Goal: Information Seeking & Learning: Learn about a topic

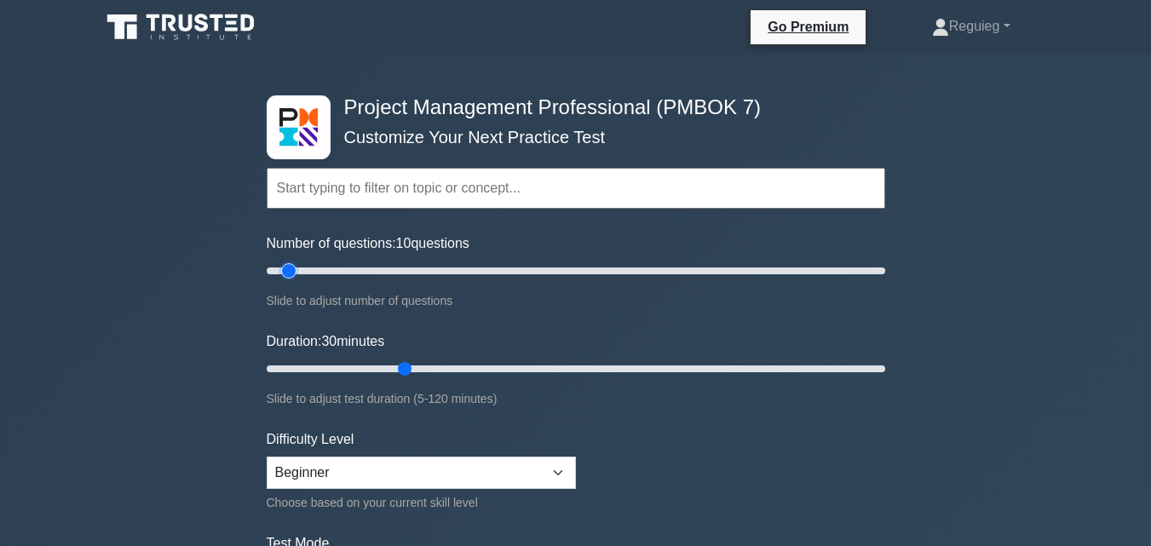
drag, startPoint x: 337, startPoint y: 273, endPoint x: 294, endPoint y: 279, distance: 43.0
type input "10"
click at [294, 279] on input "Number of questions: 10 questions" at bounding box center [576, 271] width 619 height 20
drag, startPoint x: 401, startPoint y: 371, endPoint x: 339, endPoint y: 371, distance: 62.2
type input "20"
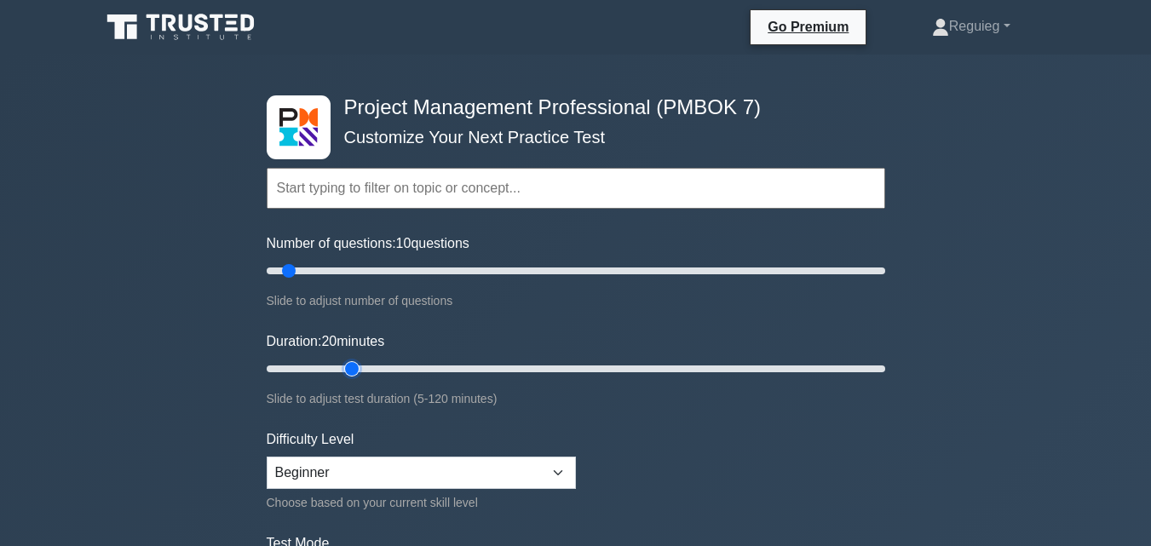
click at [339, 371] on input "Duration: 20 minutes" at bounding box center [576, 369] width 619 height 20
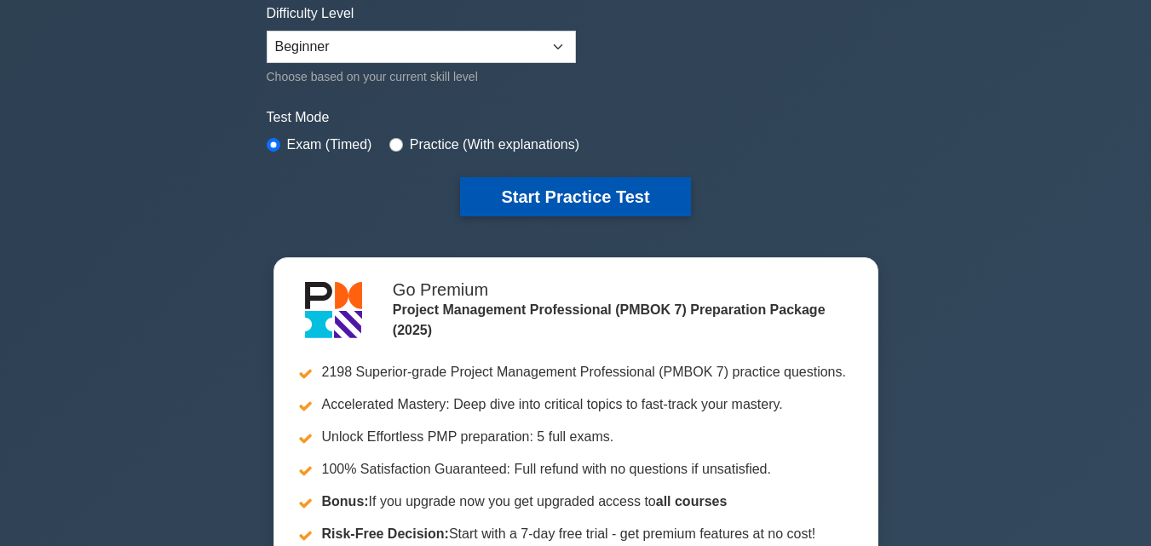
click at [551, 184] on button "Start Practice Test" at bounding box center [575, 196] width 230 height 39
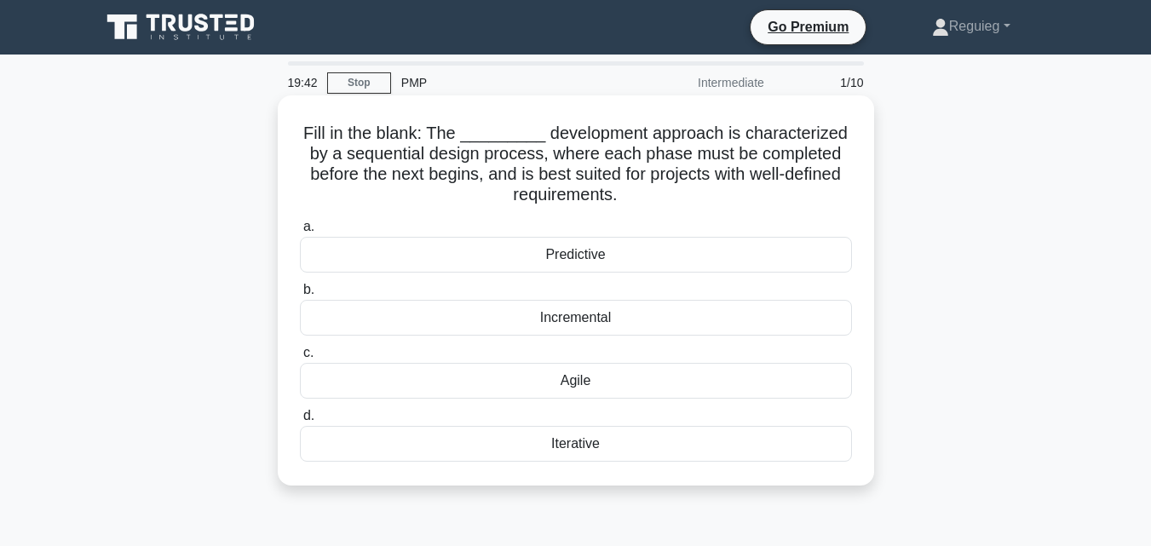
click at [564, 253] on div "Predictive" at bounding box center [576, 255] width 552 height 36
click at [300, 233] on input "a. Predictive" at bounding box center [300, 227] width 0 height 11
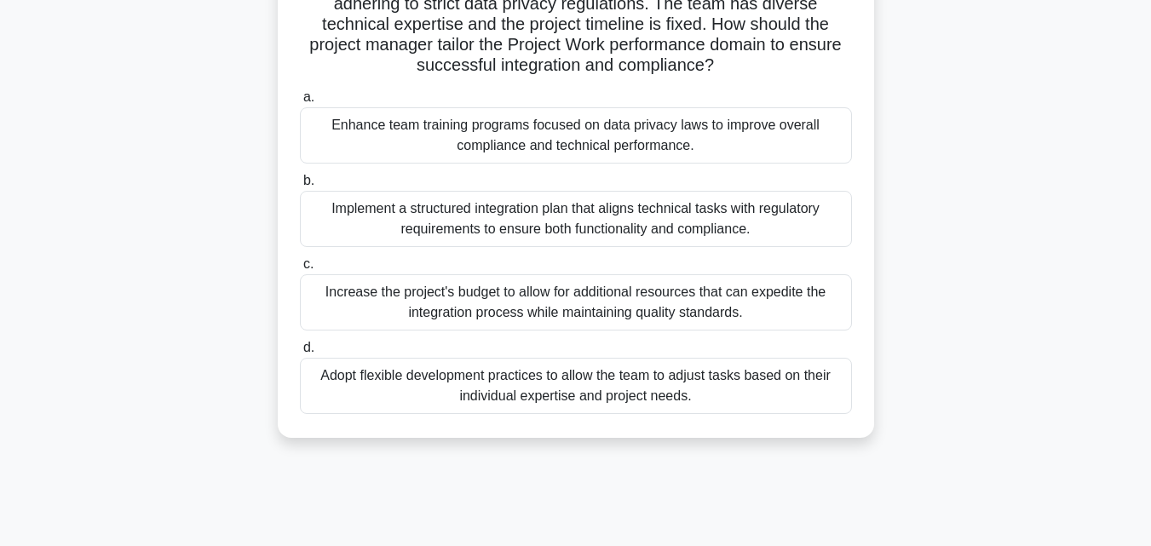
scroll to position [85, 0]
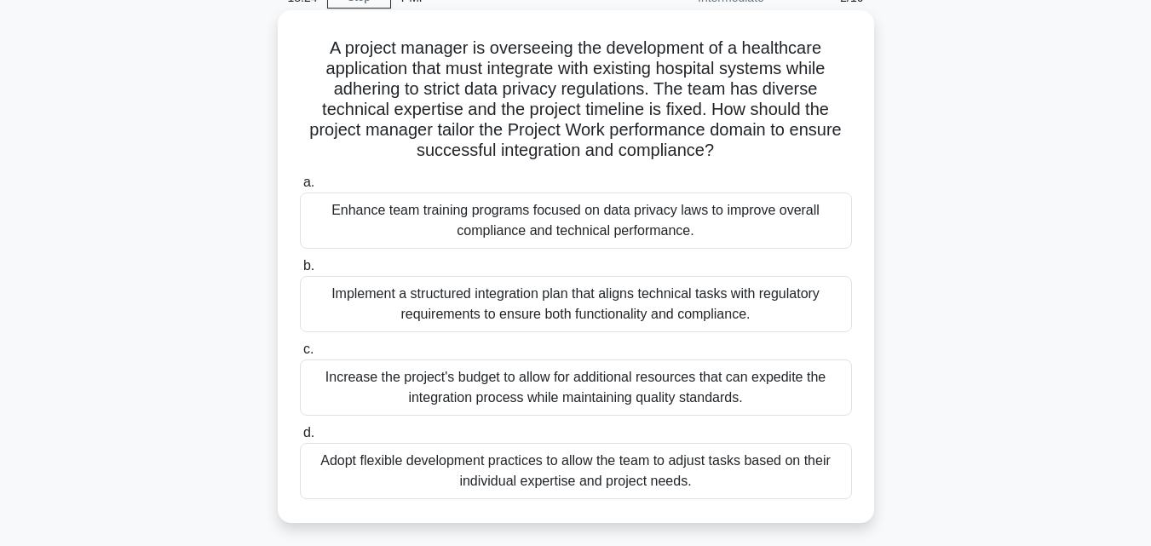
click at [439, 308] on div "Implement a structured integration plan that aligns technical tasks with regula…" at bounding box center [576, 304] width 552 height 56
click at [300, 272] on input "b. Implement a structured integration plan that aligns technical tasks with reg…" at bounding box center [300, 266] width 0 height 11
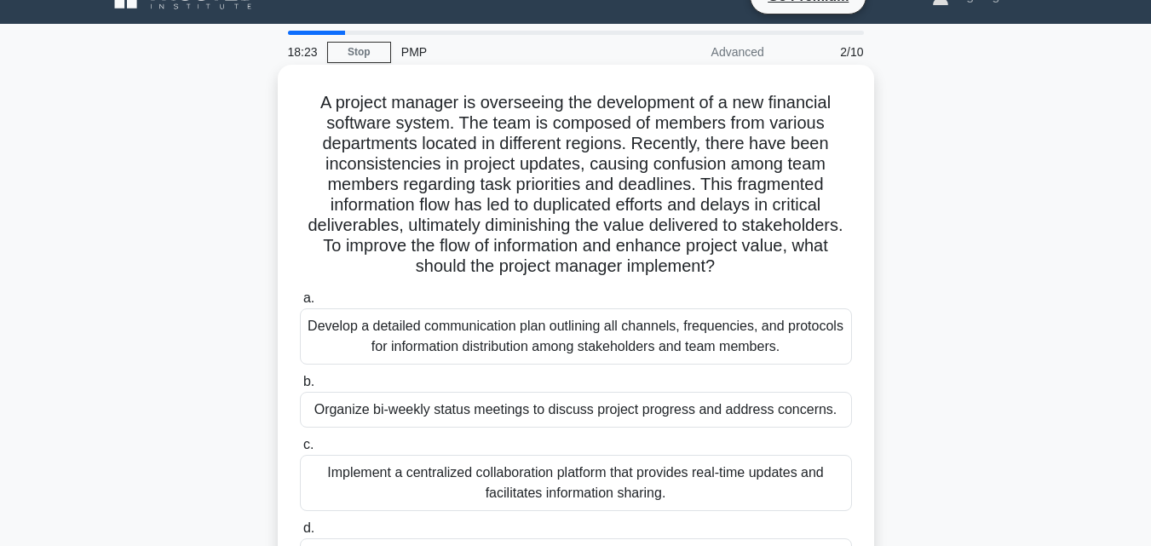
scroll to position [0, 0]
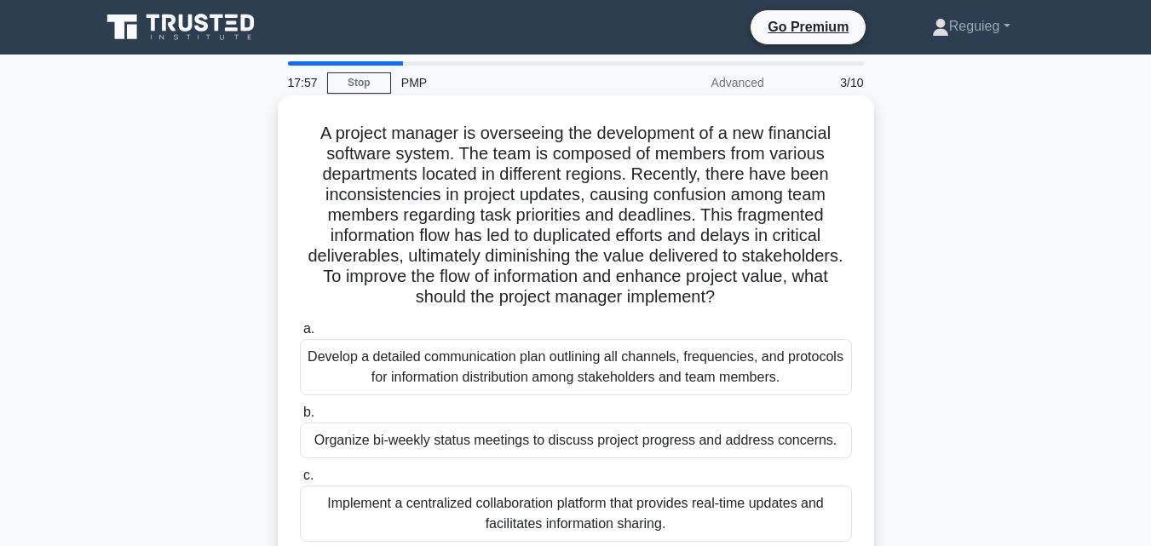
drag, startPoint x: 315, startPoint y: 130, endPoint x: 744, endPoint y: 303, distance: 462.3
click at [744, 303] on h5 "A project manager is overseeing the development of a new financial software sys…" at bounding box center [576, 216] width 556 height 186
copy h5 "A project manager is overseeing the development of a new financial software sys…"
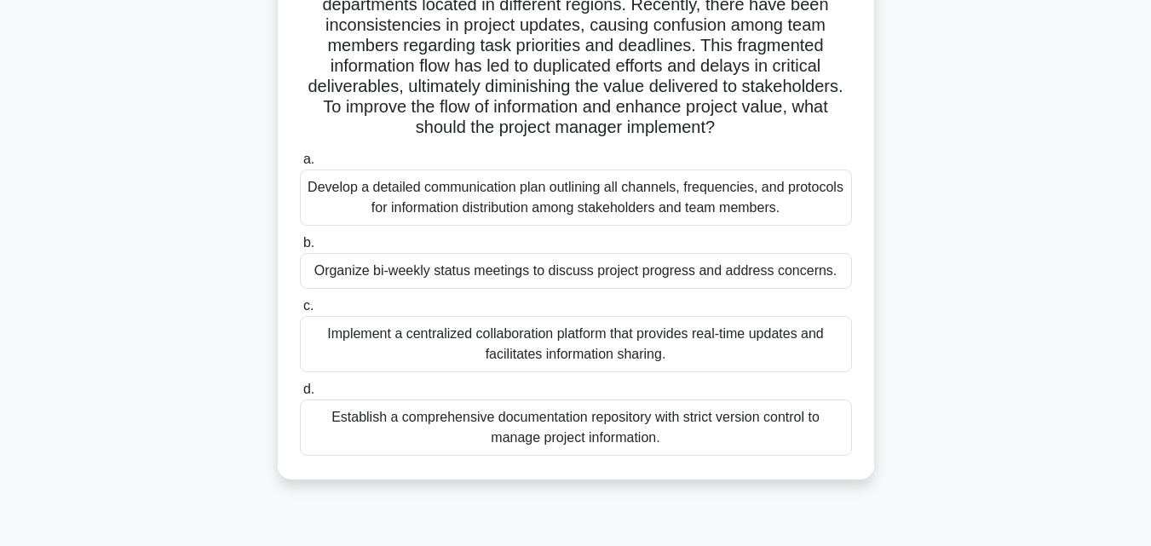
scroll to position [170, 0]
click at [657, 197] on div "Develop a detailed communication plan outlining all channels, frequencies, and …" at bounding box center [576, 197] width 552 height 56
click at [300, 164] on input "a. Develop a detailed communication plan outlining all channels, frequencies, a…" at bounding box center [300, 158] width 0 height 11
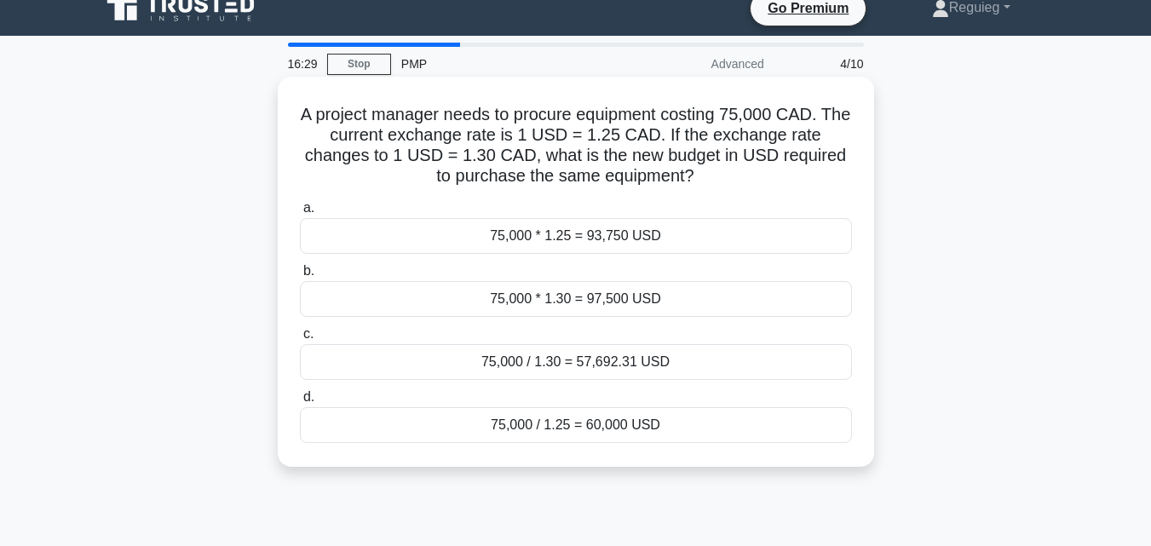
scroll to position [0, 0]
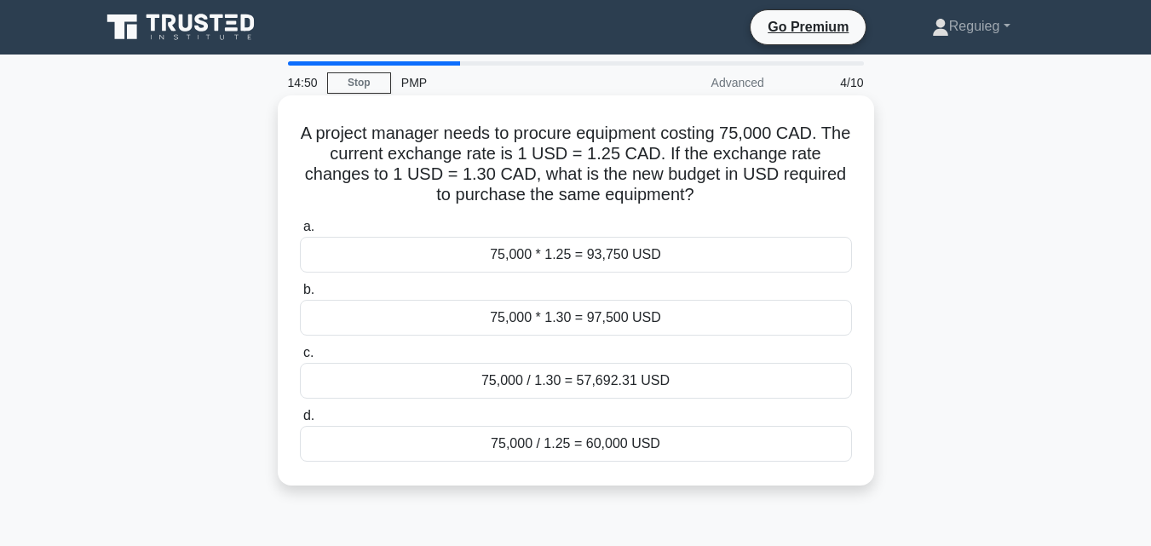
click at [612, 319] on div "75,000 * 1.30 = 97,500 USD" at bounding box center [576, 318] width 552 height 36
click at [300, 296] on input "b. 75,000 * 1.30 = 97,500 USD" at bounding box center [300, 290] width 0 height 11
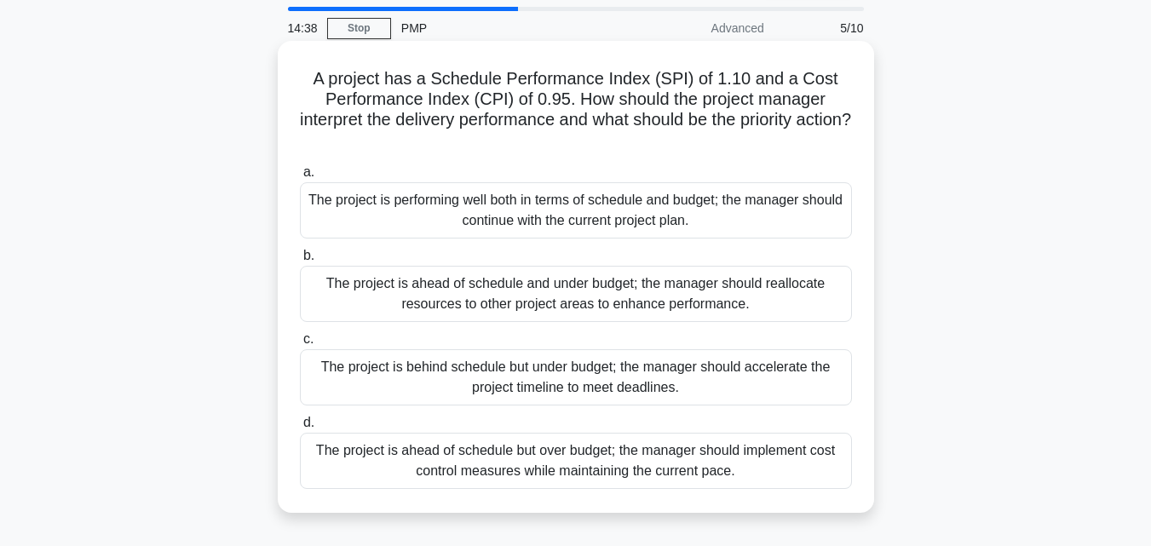
scroll to position [85, 0]
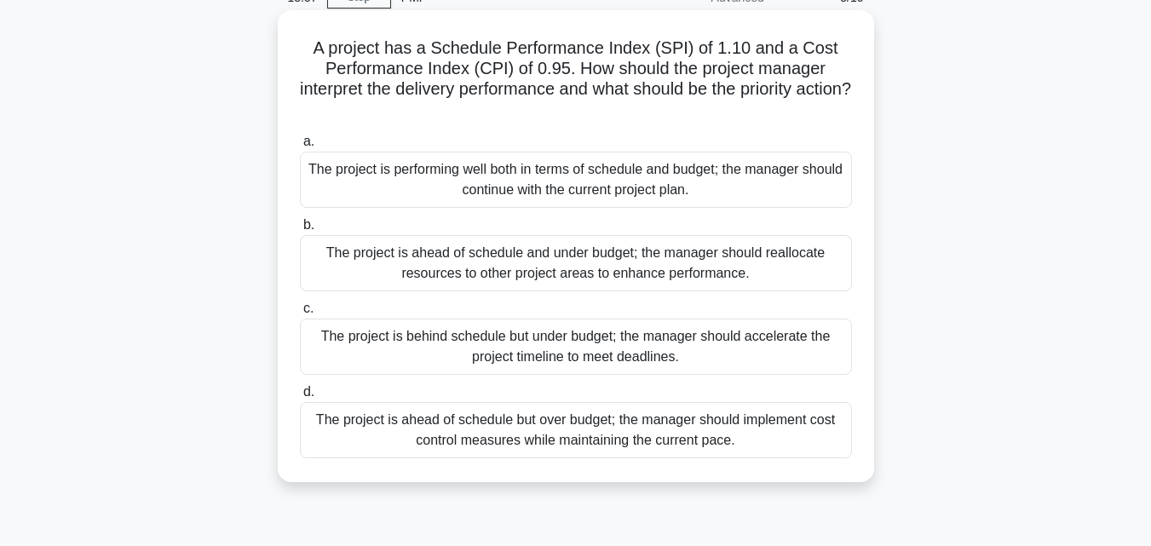
click at [505, 261] on div "The project is ahead of schedule and under budget; the manager should reallocat…" at bounding box center [576, 263] width 552 height 56
click at [300, 231] on input "b. The project is ahead of schedule and under budget; the manager should reallo…" at bounding box center [300, 225] width 0 height 11
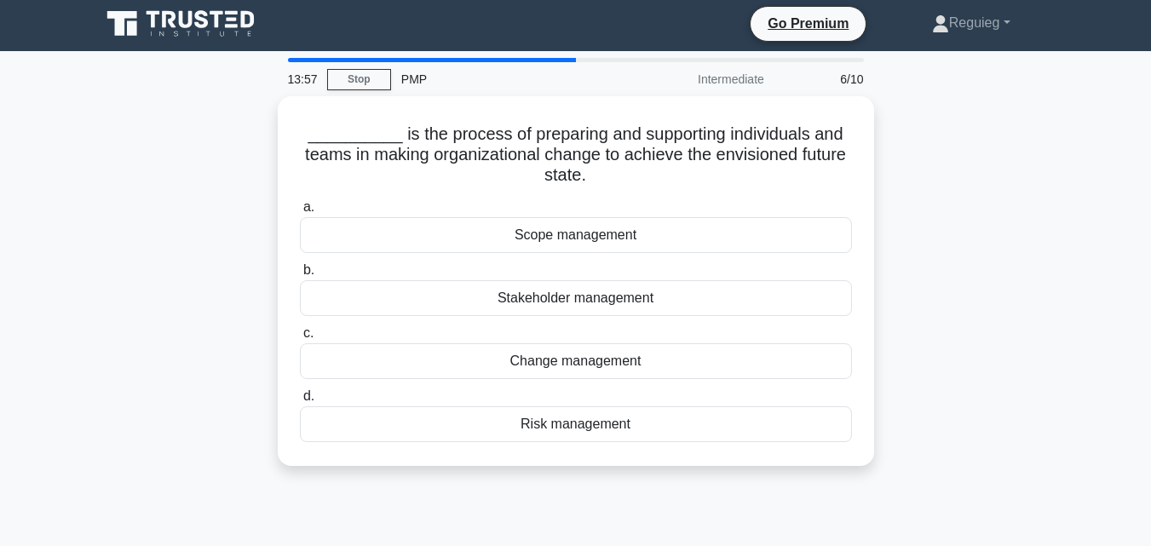
scroll to position [0, 0]
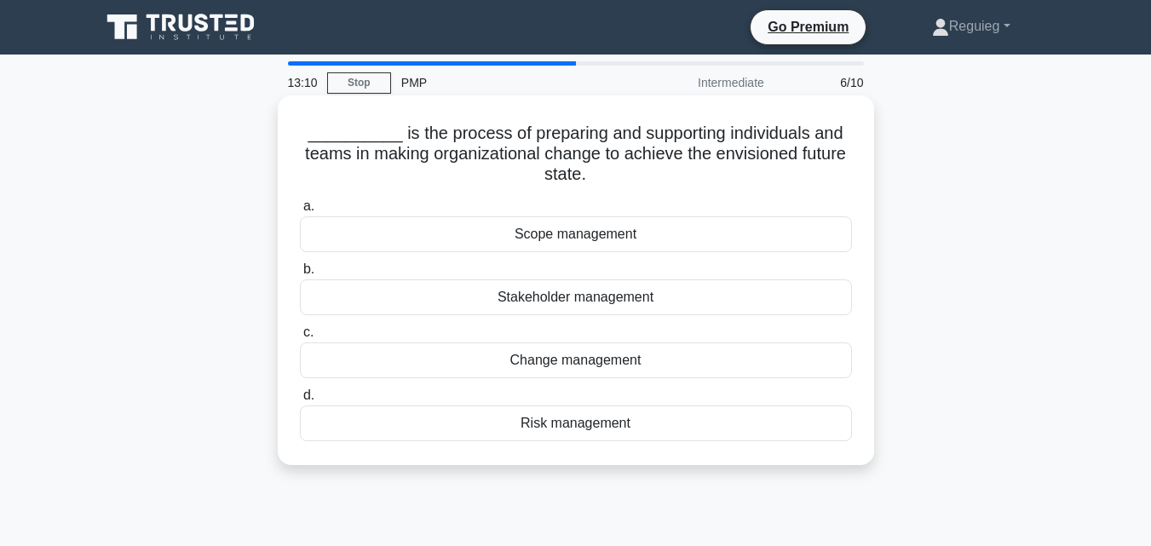
click at [541, 300] on div "Stakeholder management" at bounding box center [576, 298] width 552 height 36
click at [300, 275] on input "b. Stakeholder management" at bounding box center [300, 269] width 0 height 11
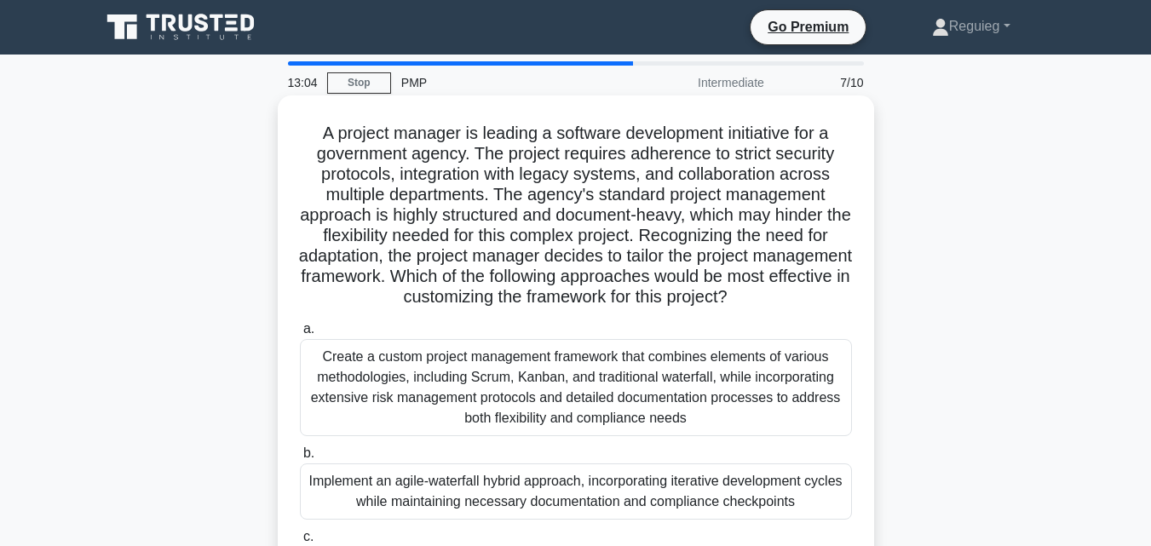
drag, startPoint x: 314, startPoint y: 126, endPoint x: 809, endPoint y: 303, distance: 525.7
click at [809, 303] on h5 "A project manager is leading a software development initiative for a government…" at bounding box center [576, 216] width 556 height 186
copy h5 "A project manager is leading a software development initiative for a government…"
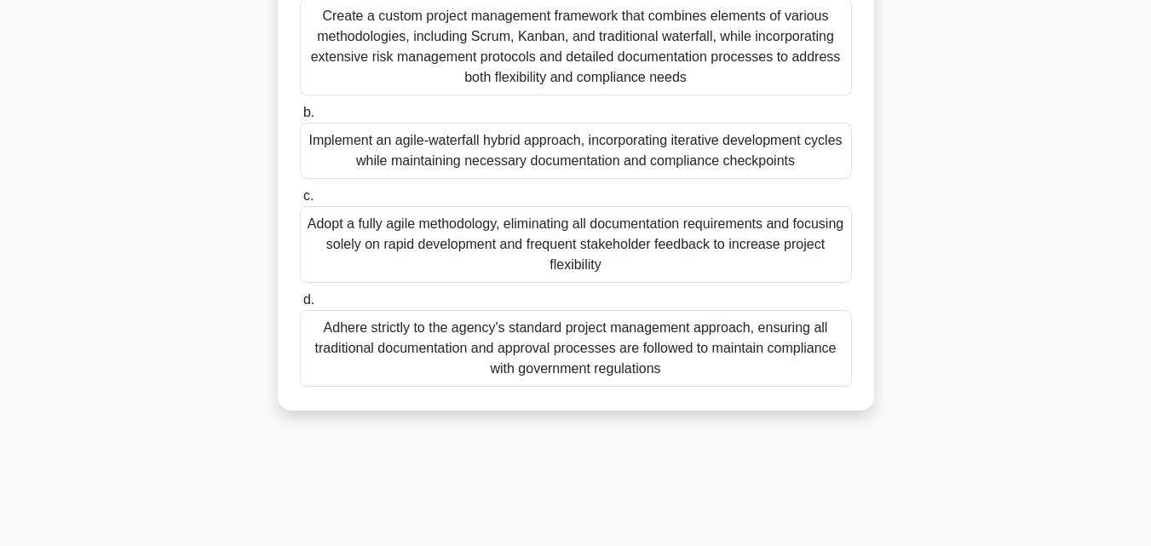
scroll to position [256, 0]
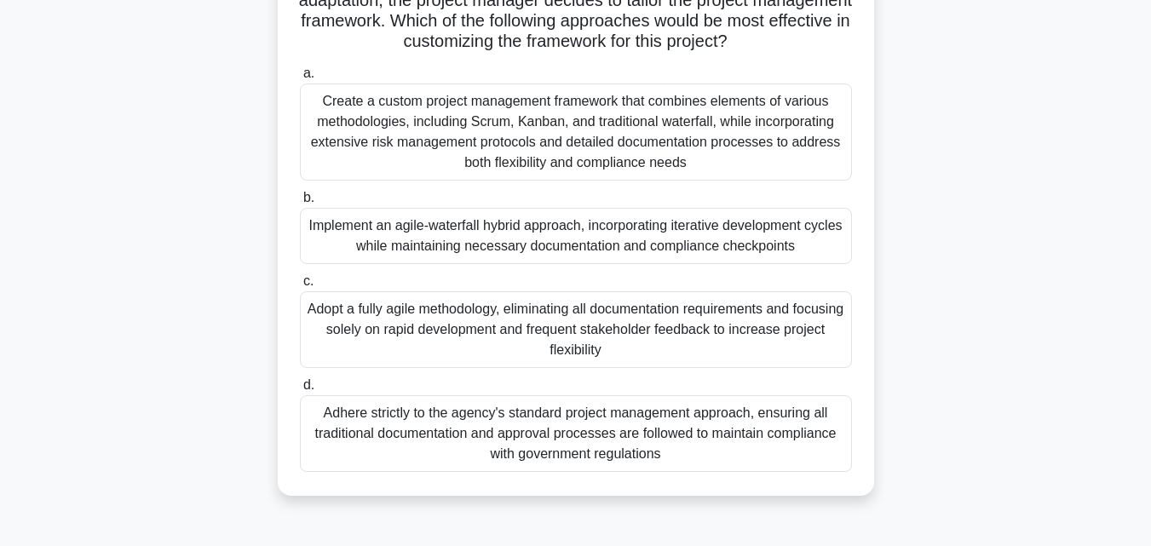
click at [405, 437] on div "Adhere strictly to the agency's standard project management approach, ensuring …" at bounding box center [576, 433] width 552 height 77
click at [300, 391] on input "d. Adhere strictly to the agency's standard project management approach, ensuri…" at bounding box center [300, 385] width 0 height 11
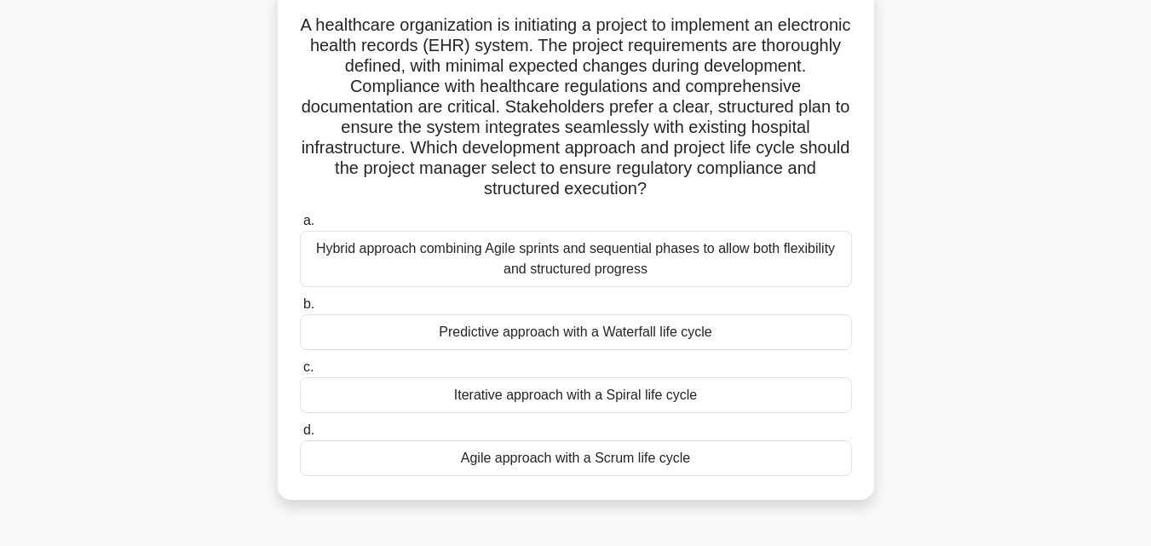
scroll to position [0, 0]
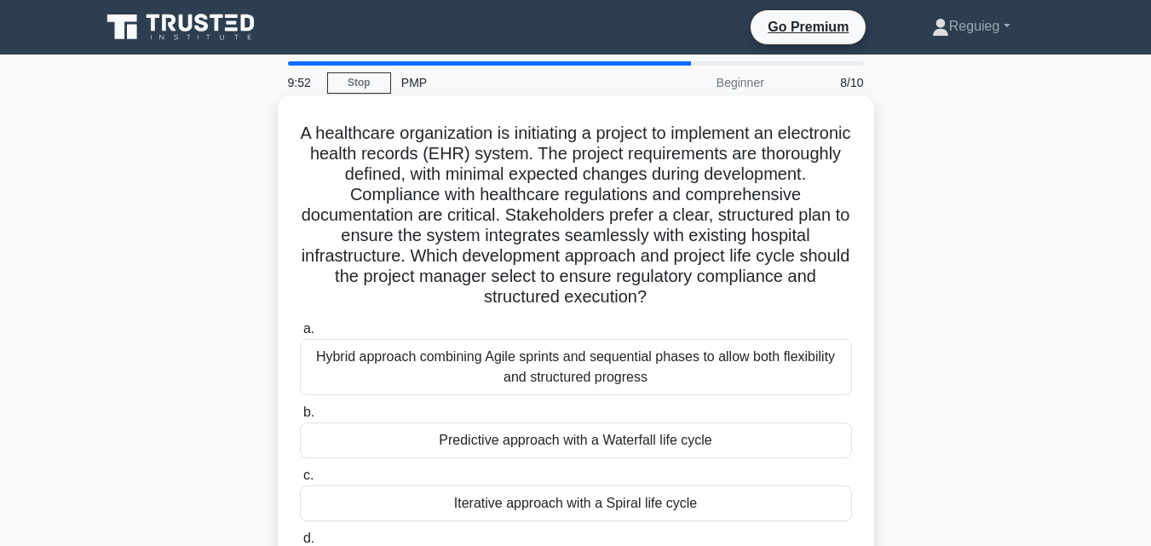
drag, startPoint x: 332, startPoint y: 131, endPoint x: 831, endPoint y: 300, distance: 527.2
click at [831, 300] on h5 "A healthcare organization is initiating a project to implement an electronic he…" at bounding box center [576, 216] width 556 height 186
copy h5 "A healthcare organization is initiating a project to implement an electronic he…"
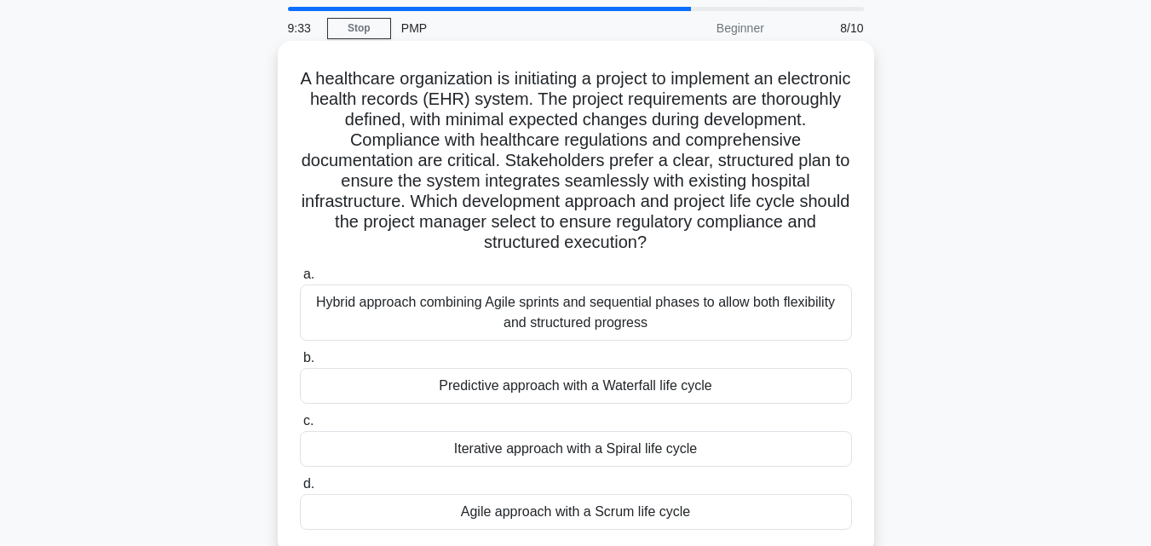
scroll to position [85, 0]
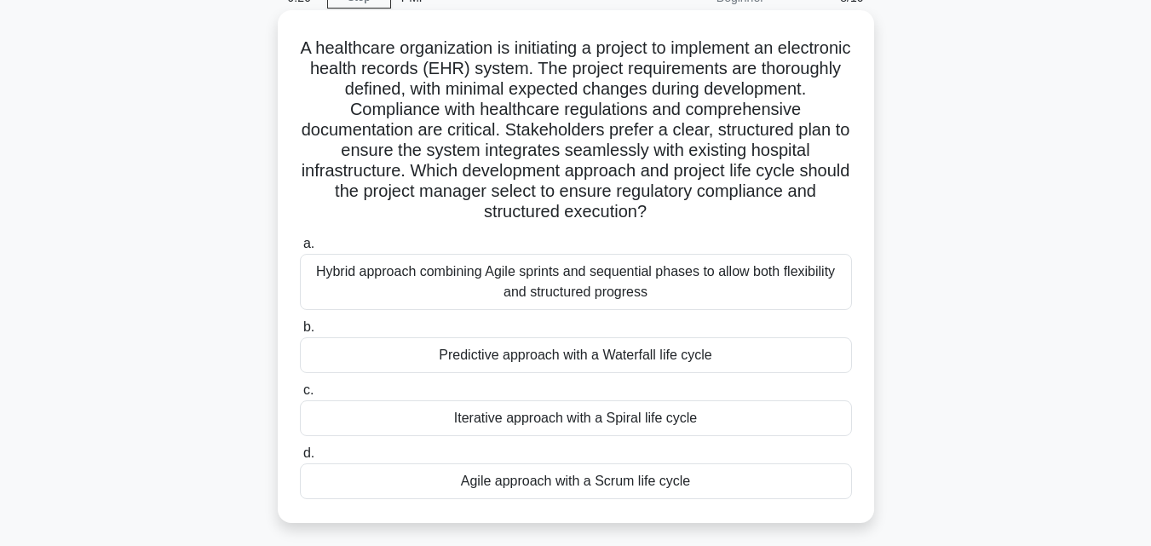
click at [405, 355] on div "Predictive approach with a Waterfall life cycle" at bounding box center [576, 355] width 552 height 36
click at [300, 333] on input "b. Predictive approach with a Waterfall life cycle" at bounding box center [300, 327] width 0 height 11
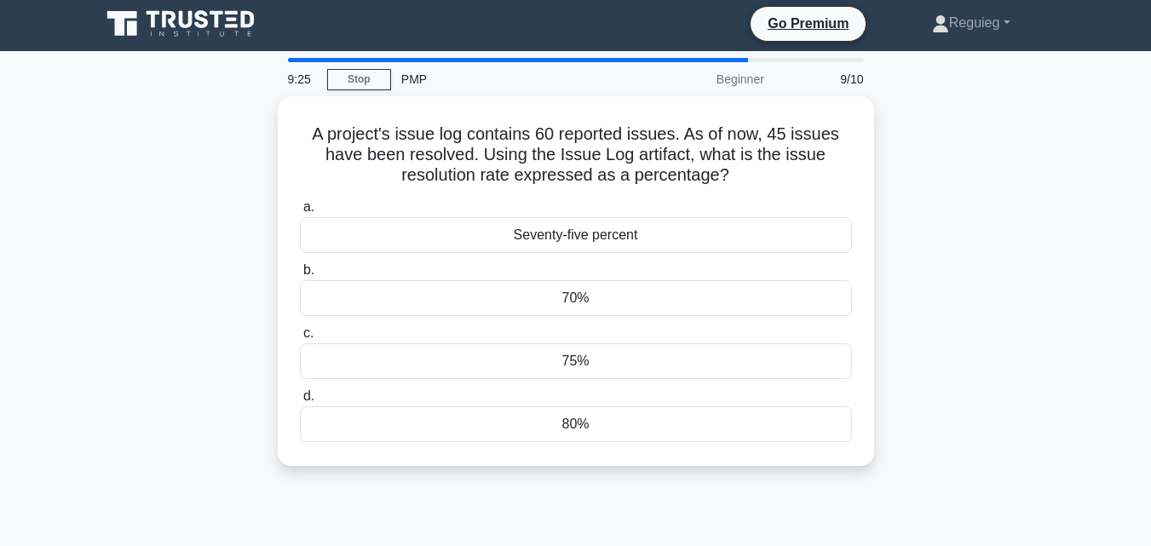
scroll to position [0, 0]
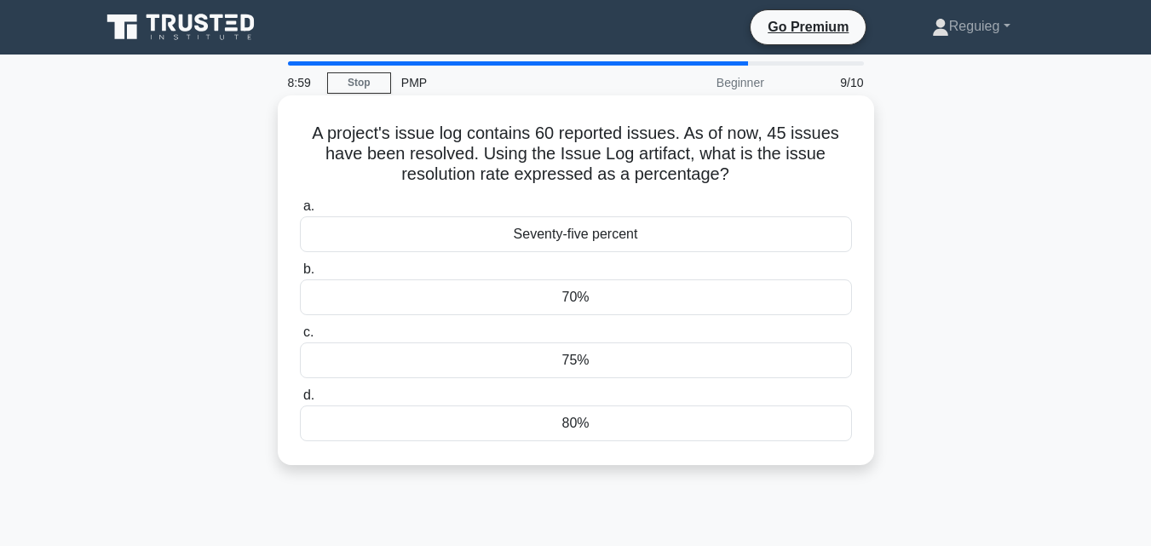
click at [551, 364] on div "75%" at bounding box center [576, 361] width 552 height 36
click at [300, 338] on input "c. 75%" at bounding box center [300, 332] width 0 height 11
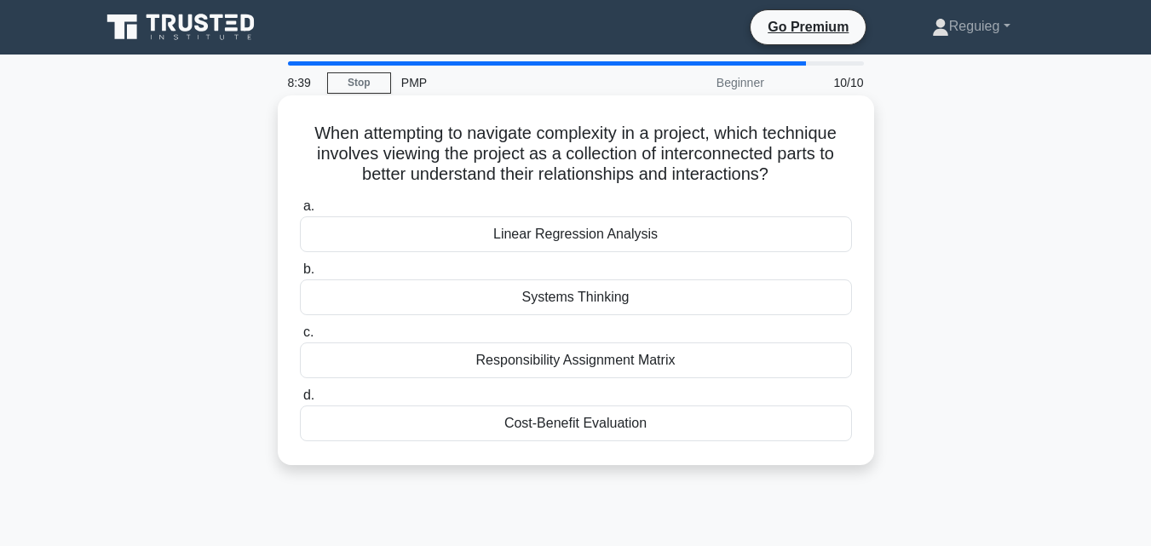
click at [539, 300] on div "Systems Thinking" at bounding box center [576, 298] width 552 height 36
click at [300, 275] on input "b. Systems Thinking" at bounding box center [300, 269] width 0 height 11
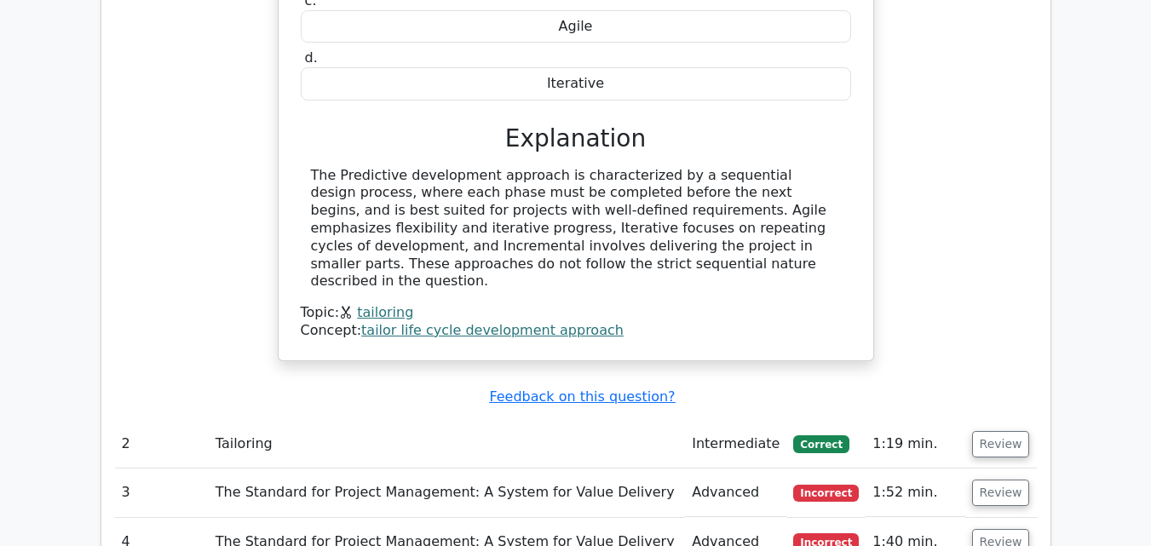
scroll to position [1705, 0]
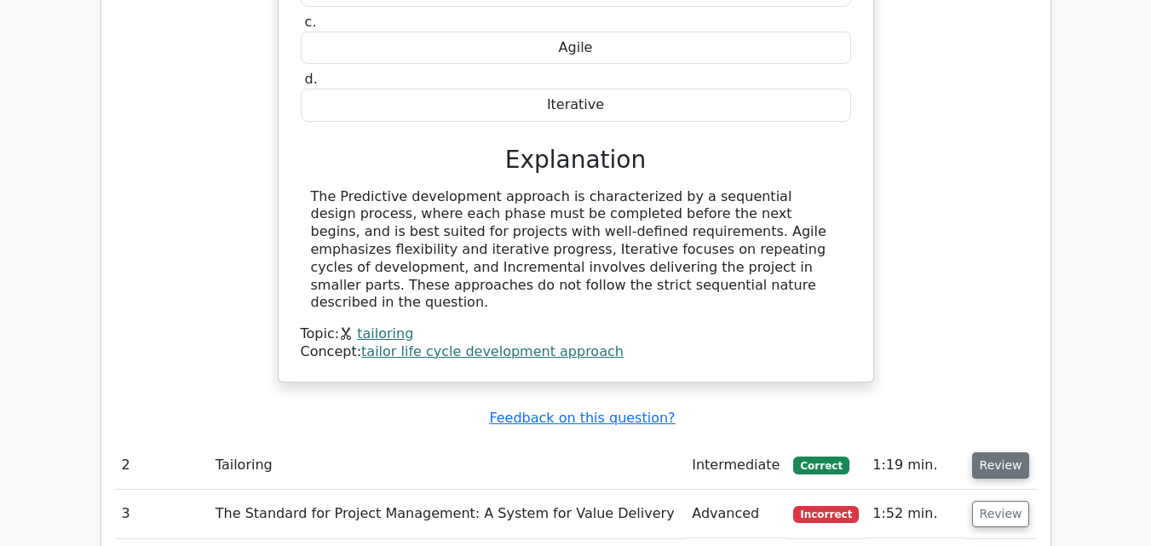
click at [1003, 453] on button "Review" at bounding box center [1001, 466] width 58 height 26
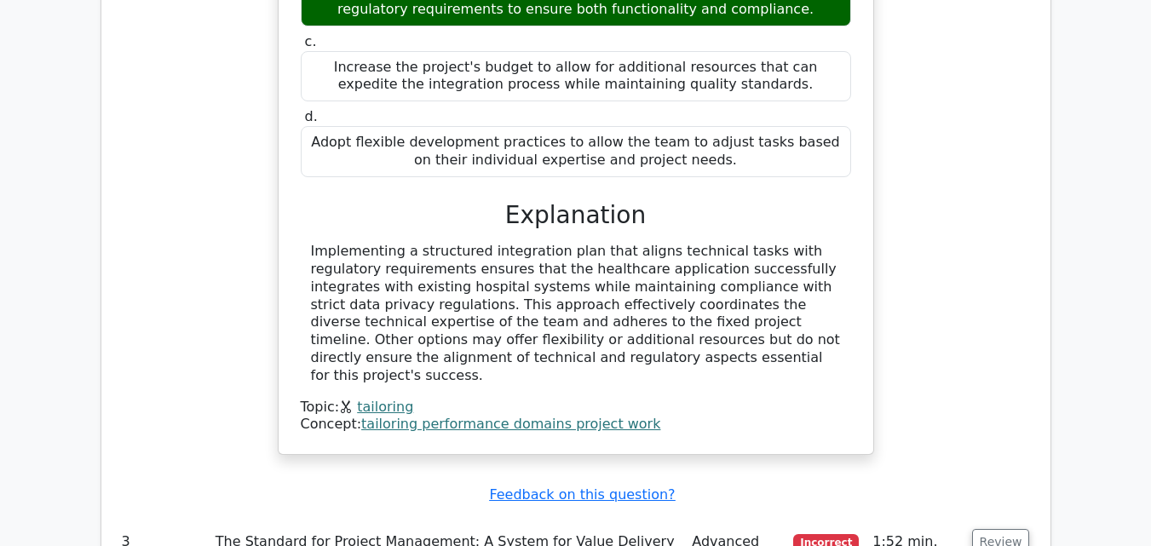
scroll to position [2557, 0]
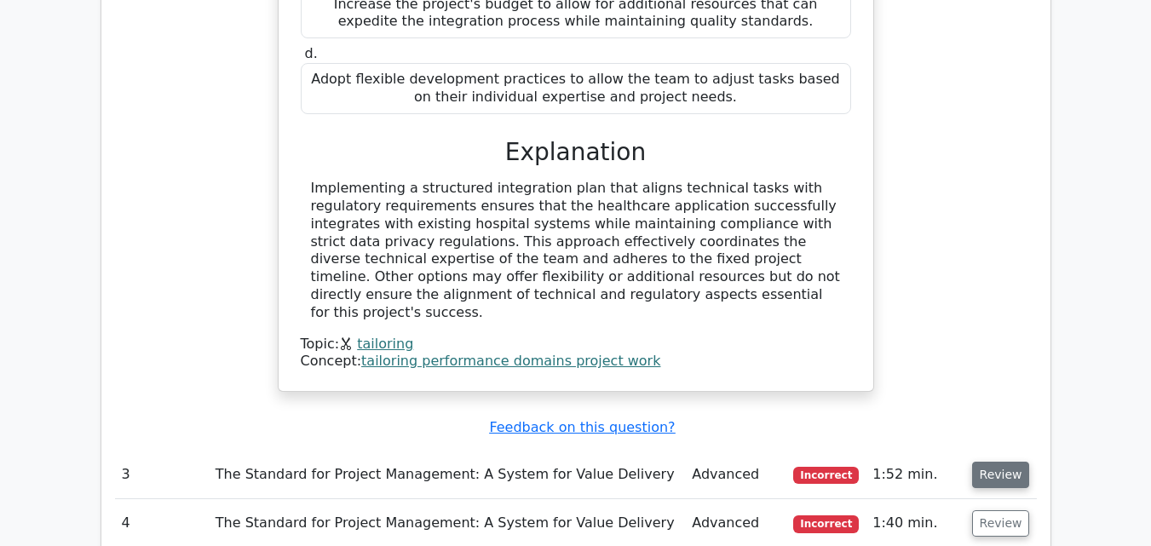
click at [992, 462] on button "Review" at bounding box center [1001, 475] width 58 height 26
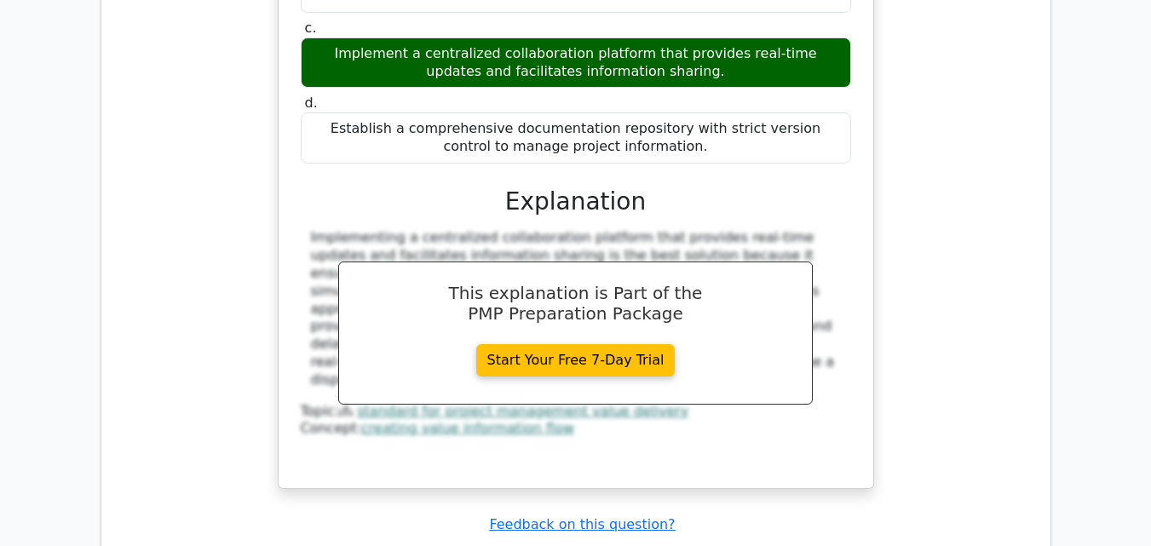
scroll to position [3580, 0]
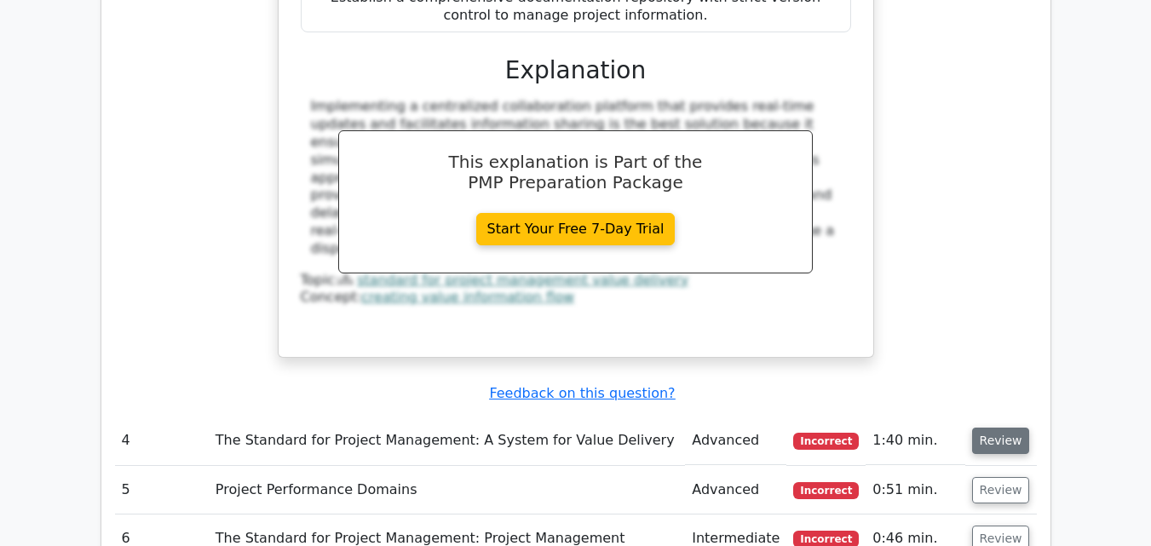
click at [1010, 428] on button "Review" at bounding box center [1001, 441] width 58 height 26
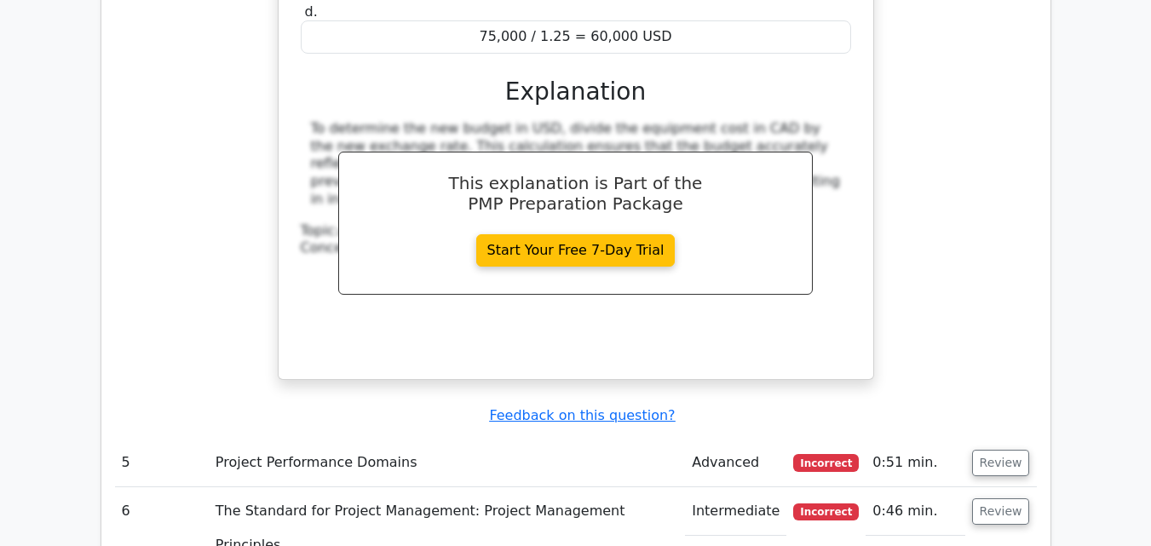
scroll to position [4347, 0]
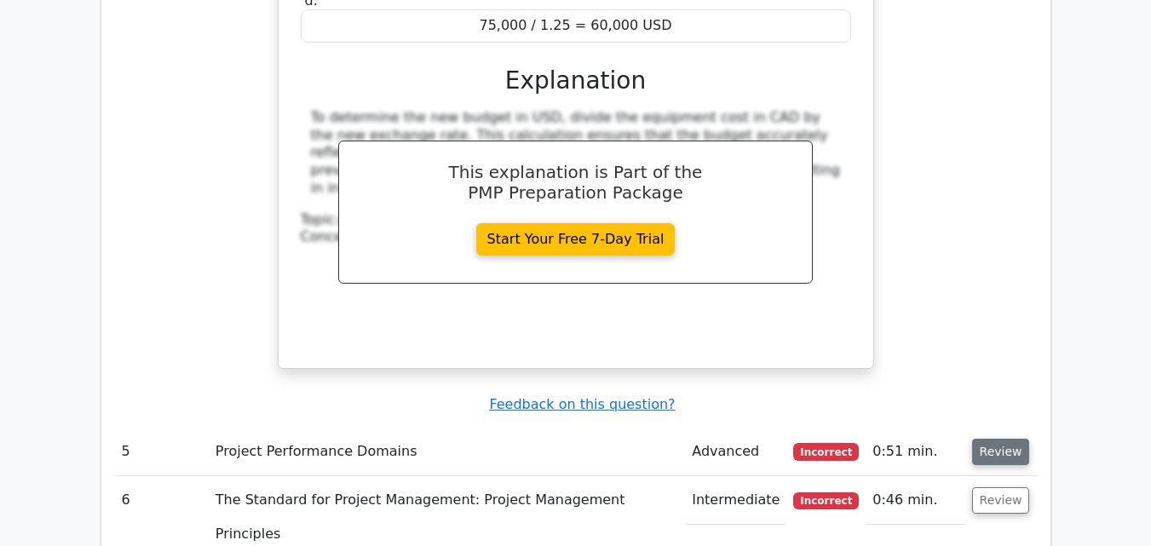
click at [984, 439] on button "Review" at bounding box center [1001, 452] width 58 height 26
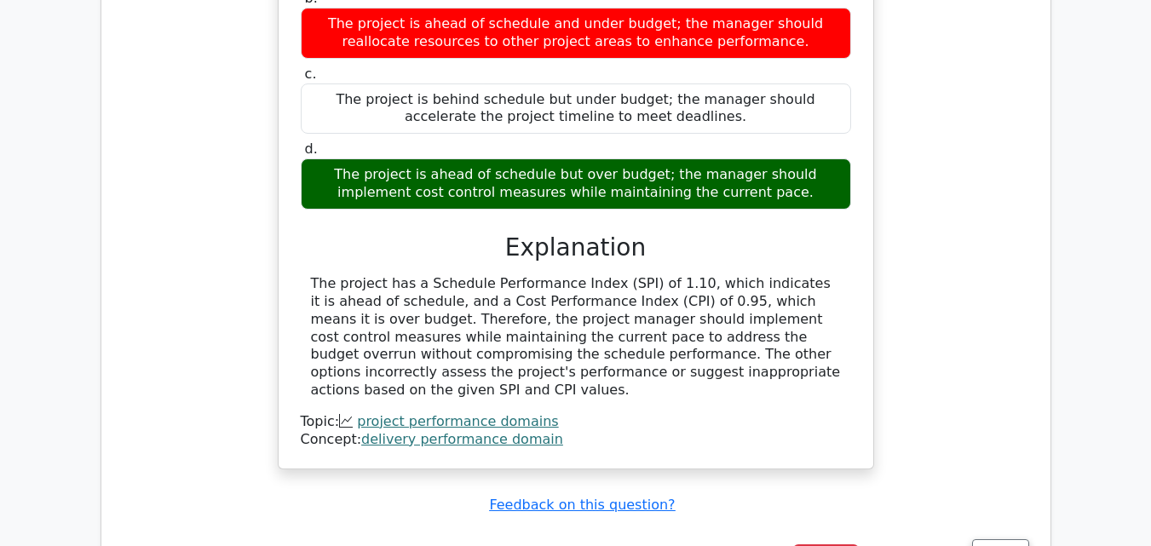
scroll to position [5114, 0]
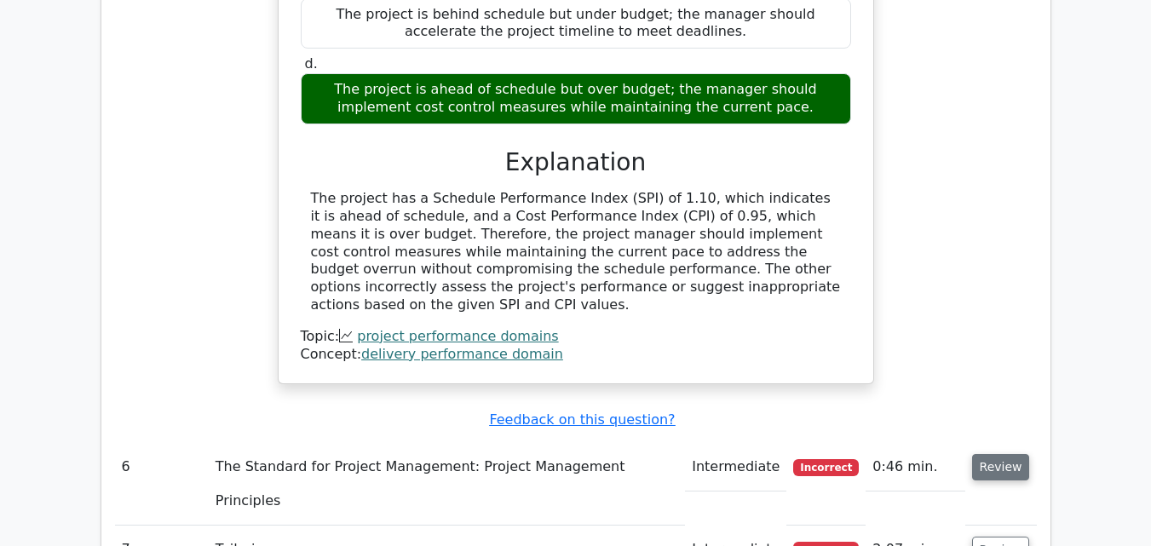
click at [987, 454] on button "Review" at bounding box center [1001, 467] width 58 height 26
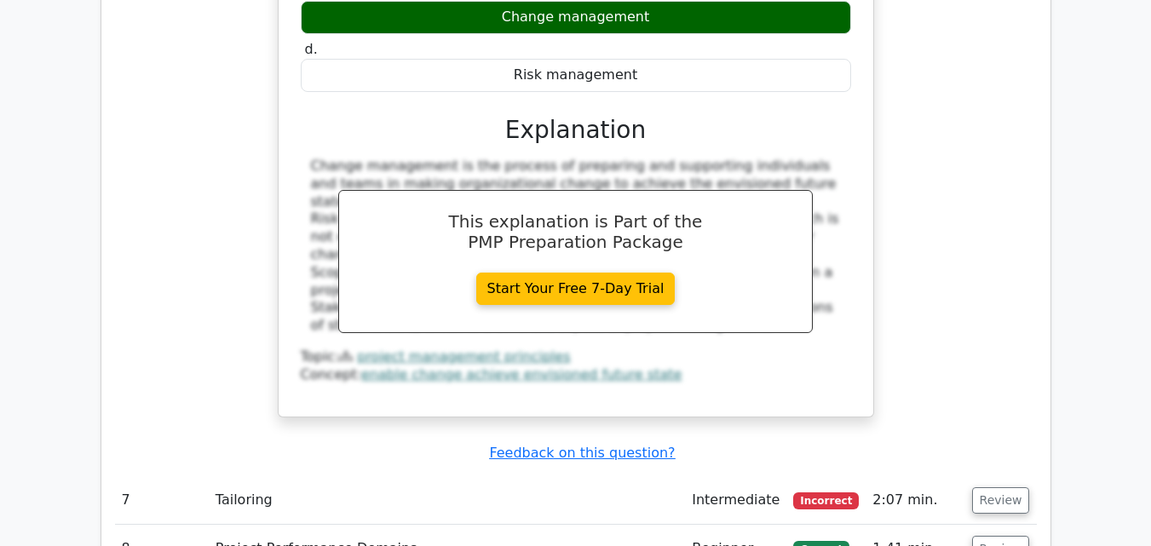
scroll to position [5881, 0]
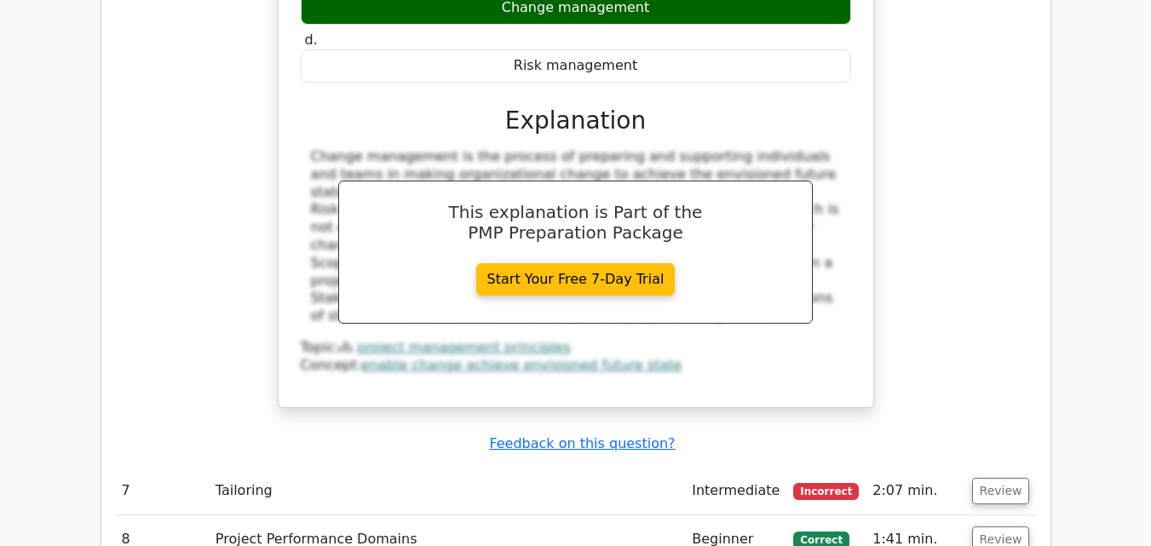
click at [987, 478] on button "Review" at bounding box center [1001, 491] width 58 height 26
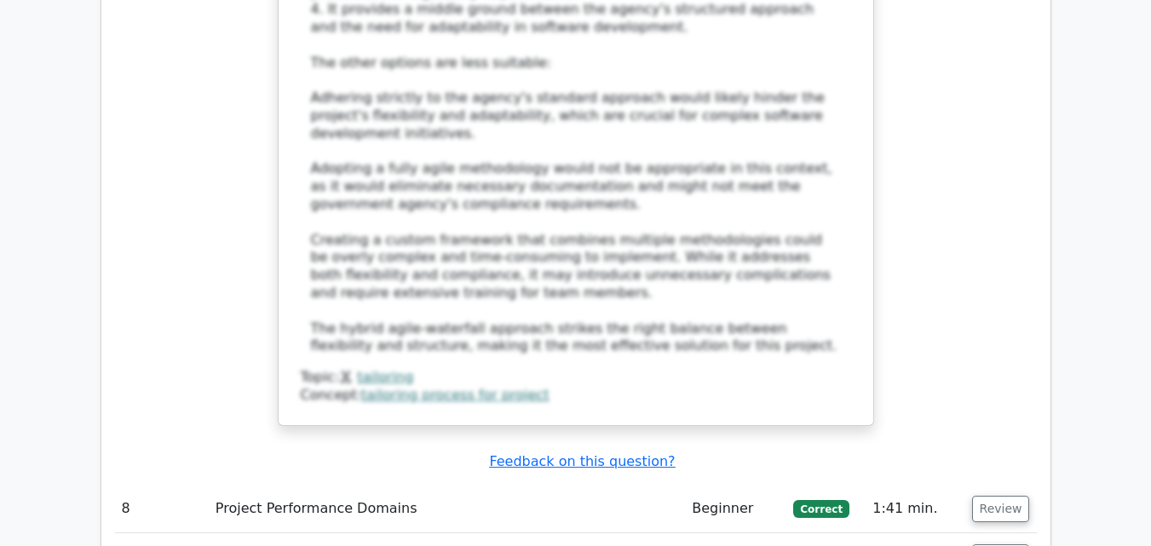
scroll to position [7415, 0]
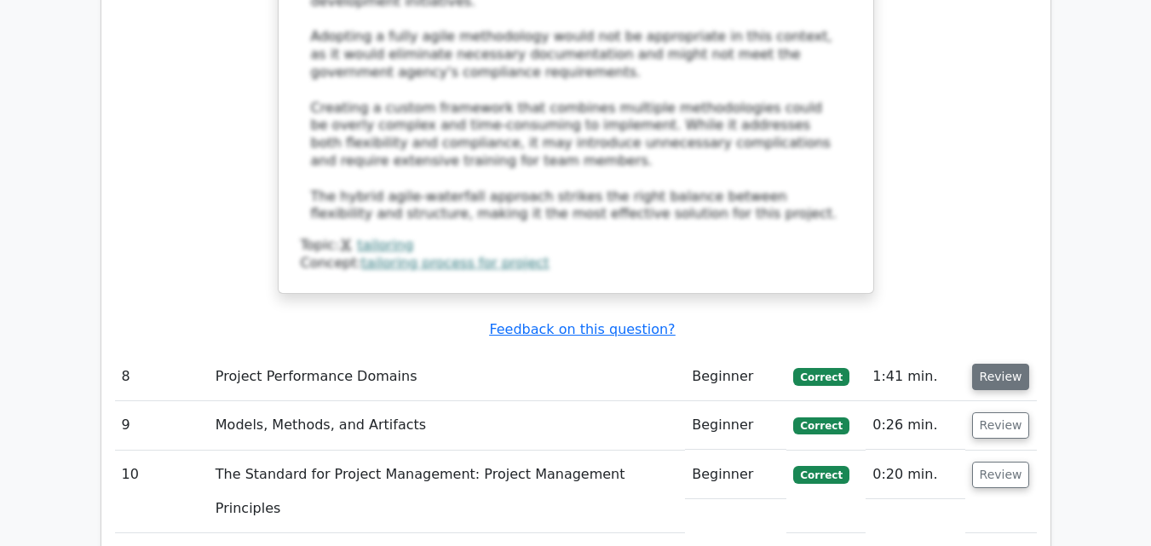
click at [995, 364] on button "Review" at bounding box center [1001, 377] width 58 height 26
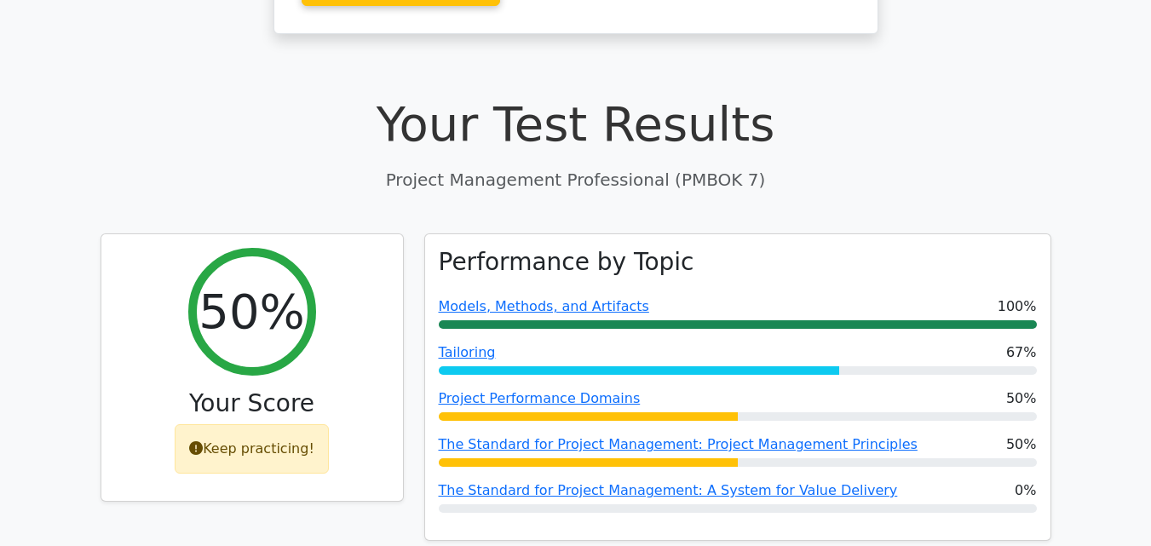
scroll to position [511, 0]
